Goal: Information Seeking & Learning: Learn about a topic

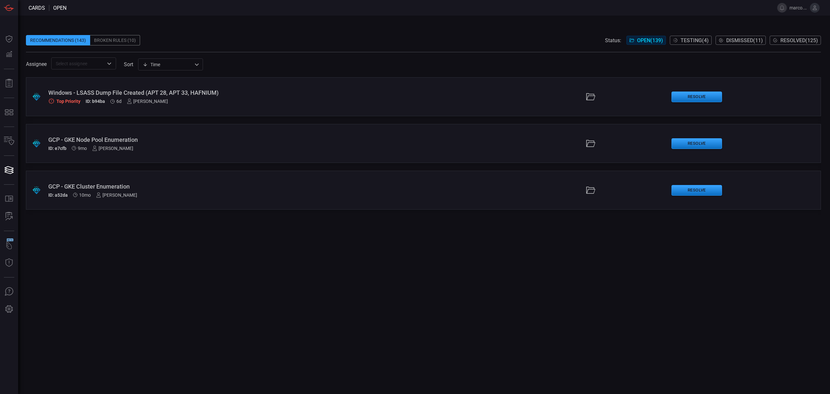
click at [208, 91] on div "Windows - LSASS Dump File Created (APT 28, APT 33, HAFNIUM)" at bounding box center [203, 92] width 310 height 7
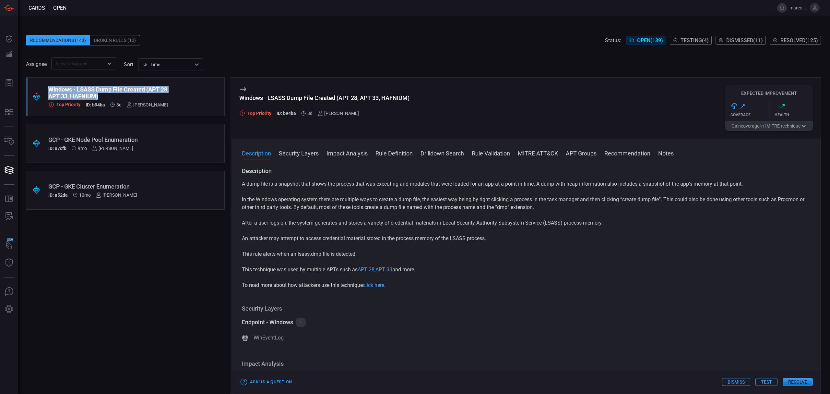
drag, startPoint x: 108, startPoint y: 94, endPoint x: 46, endPoint y: 88, distance: 62.2
click at [46, 88] on div ".suggested_cards_icon{fill:url(#suggested_cards_icon);} Windows - LSASS Dump Fi…" at bounding box center [125, 96] width 199 height 39
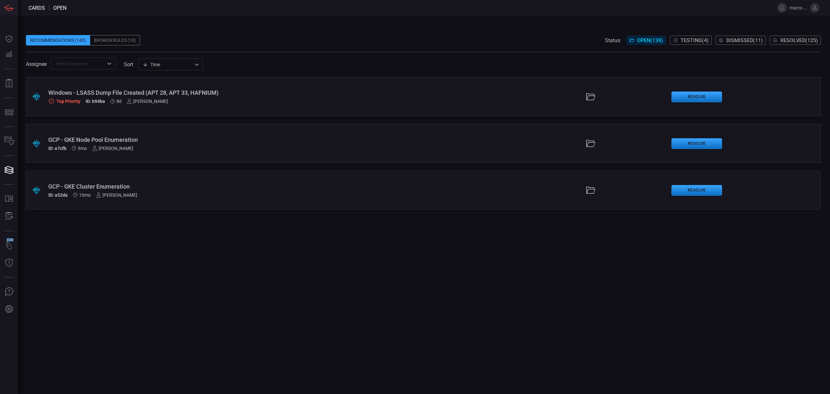
click at [84, 87] on div ".suggested_cards_icon{fill:url(#suggested_cards_icon);} Windows - LSASS Dump Fi…" at bounding box center [423, 96] width 795 height 39
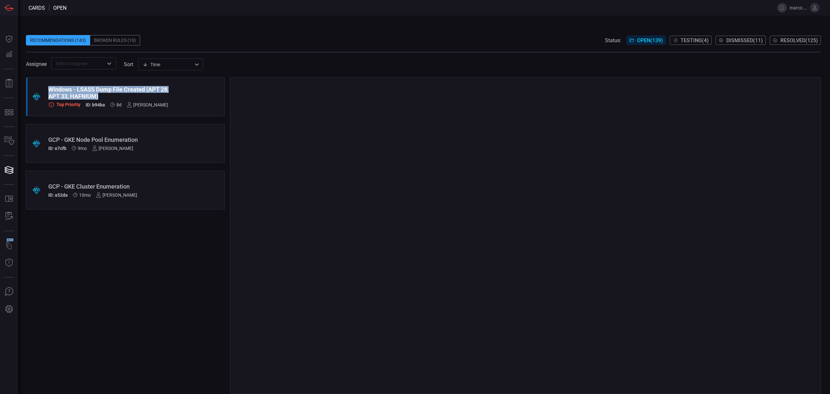
copy div "Windows - LSASS Dump File Created (APT 28, APT 33, HAFNIUM)"
drag, startPoint x: 50, startPoint y: 88, endPoint x: 101, endPoint y: 94, distance: 51.3
click at [101, 94] on div "Windows - LSASS Dump File Created (APT 28, APT 33, HAFNIUM)" at bounding box center [112, 93] width 129 height 14
